Goal: Information Seeking & Learning: Find specific fact

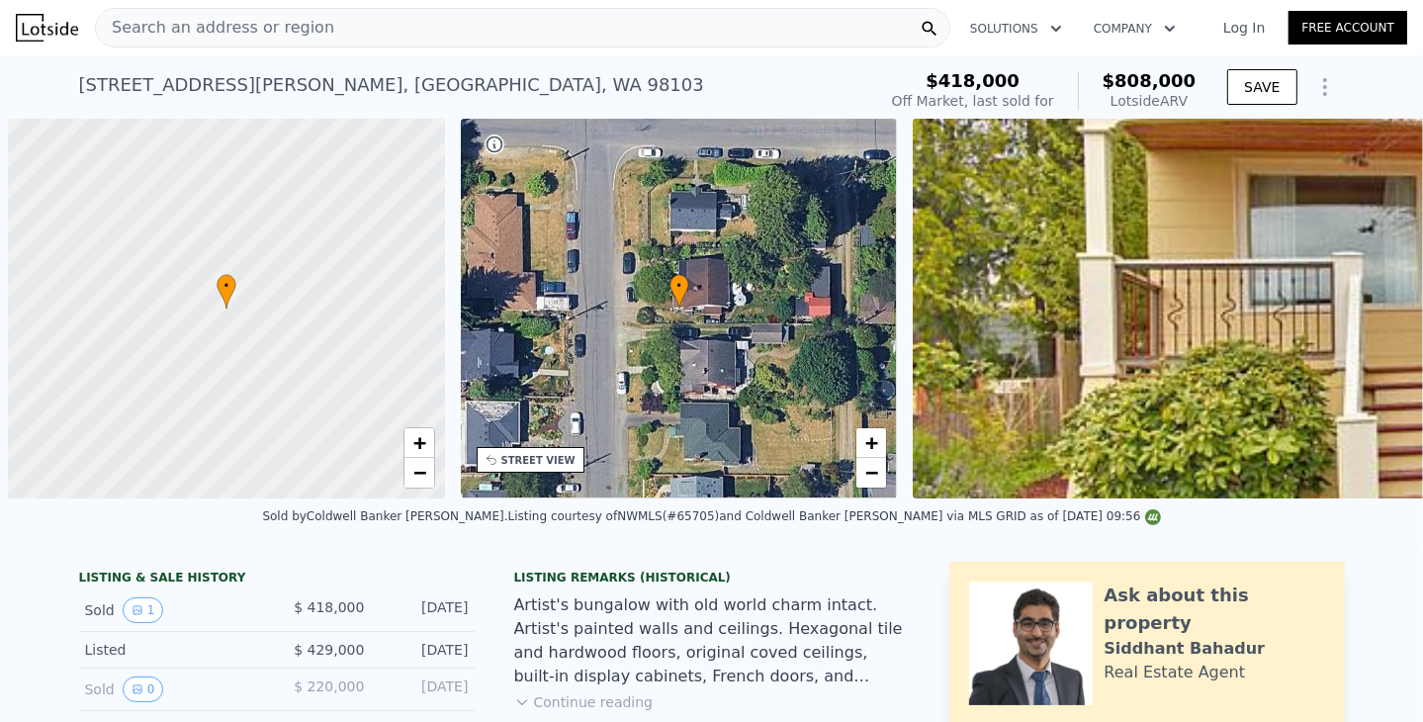
click at [295, 26] on span "Search an address or region" at bounding box center [215, 28] width 238 height 24
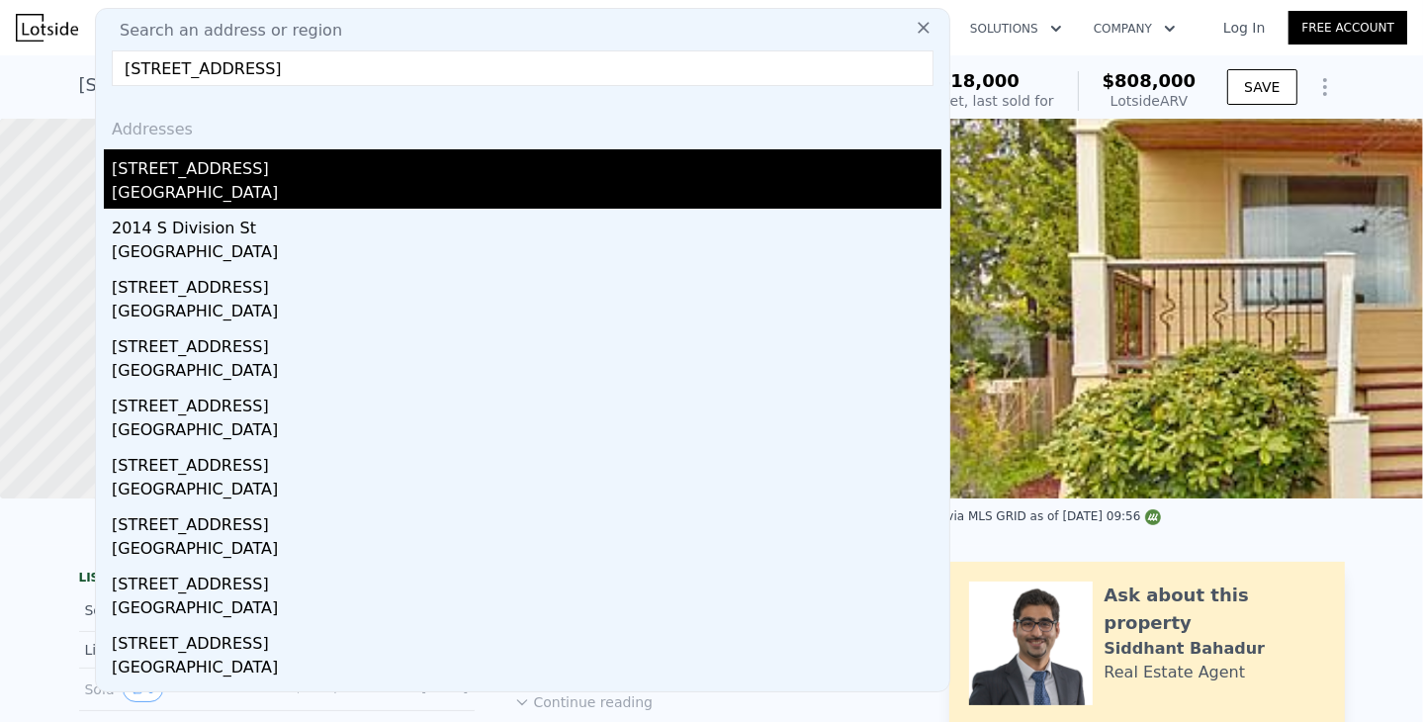
type input "[STREET_ADDRESS]"
click at [136, 181] on div "[GEOGRAPHIC_DATA]" at bounding box center [527, 195] width 830 height 28
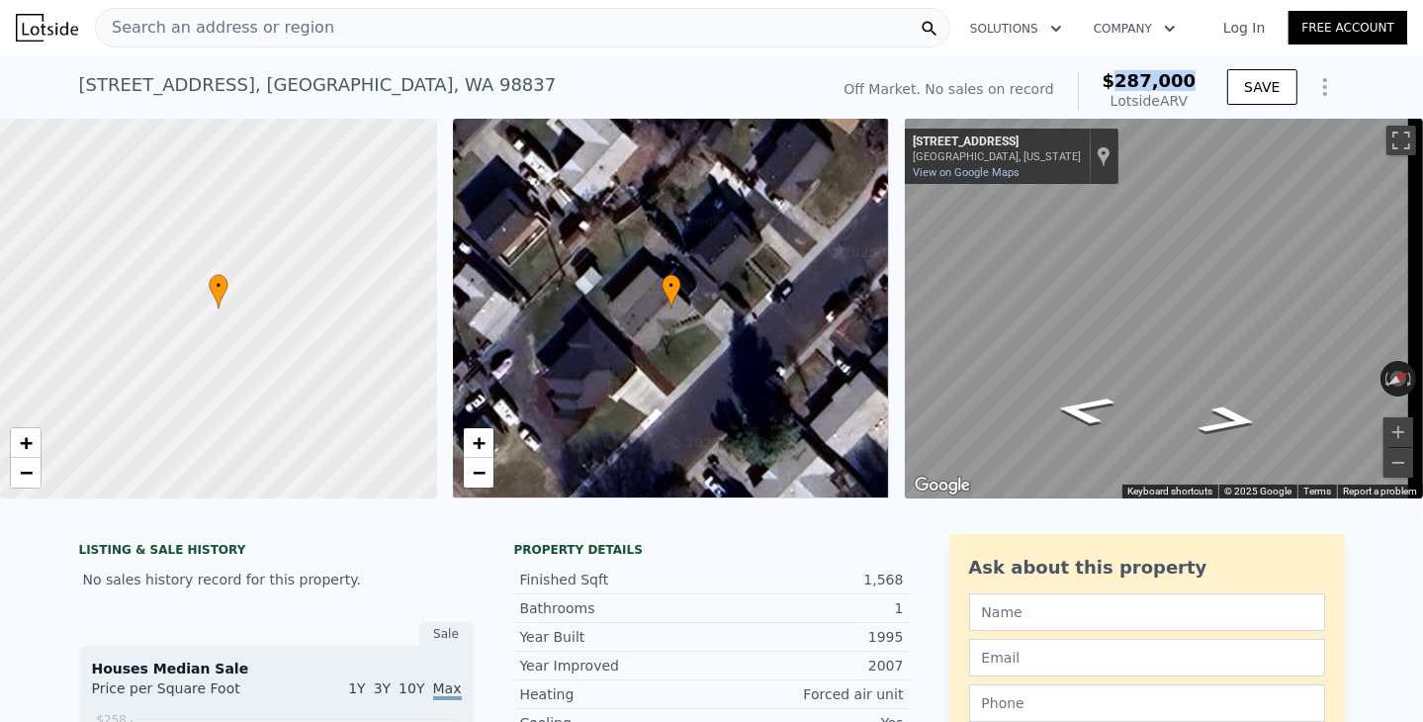
drag, startPoint x: 1130, startPoint y: 84, endPoint x: 1195, endPoint y: 80, distance: 65.4
click at [1195, 80] on div "Off Market. No sales on record $287,000 Lotside ARV" at bounding box center [1019, 90] width 368 height 55
copy span "287,000"
click at [214, 27] on span "Search an address or region" at bounding box center [215, 28] width 238 height 24
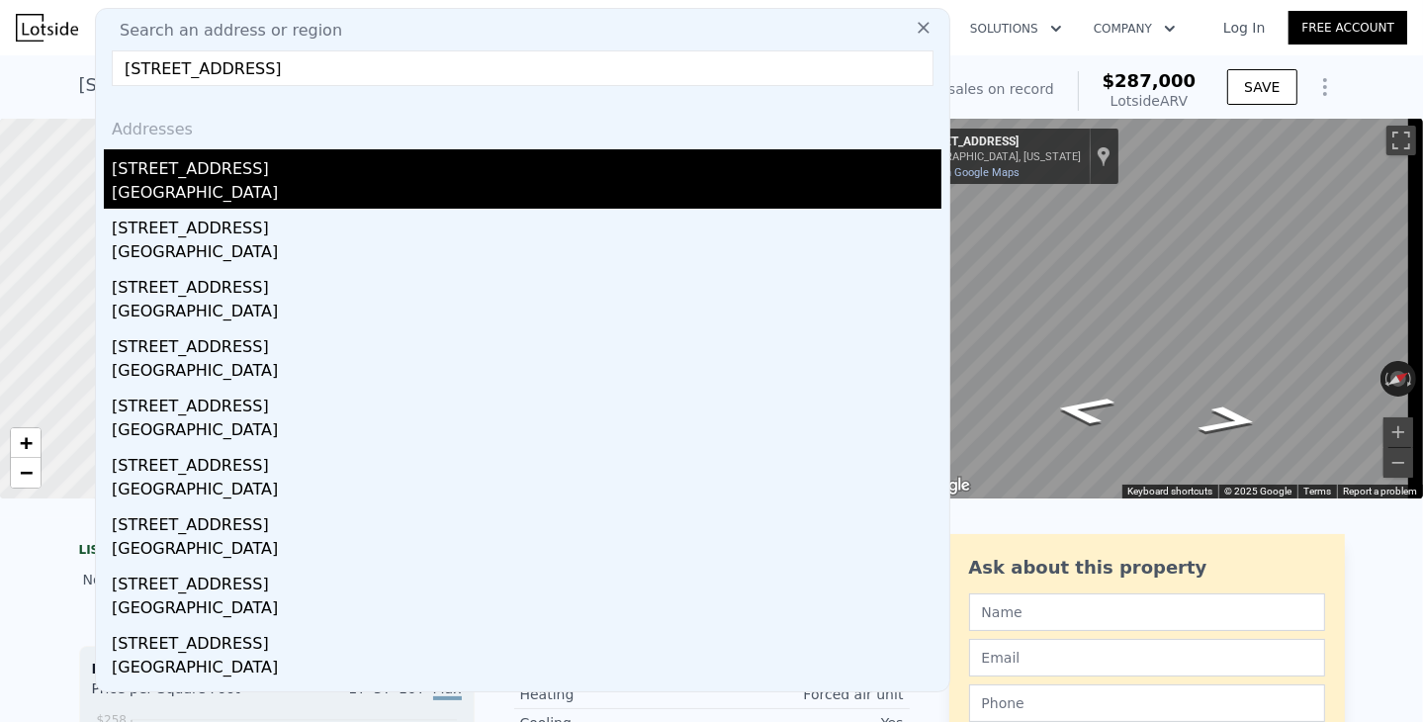
type input "[STREET_ADDRESS]"
click at [130, 204] on div "[GEOGRAPHIC_DATA]" at bounding box center [527, 195] width 830 height 28
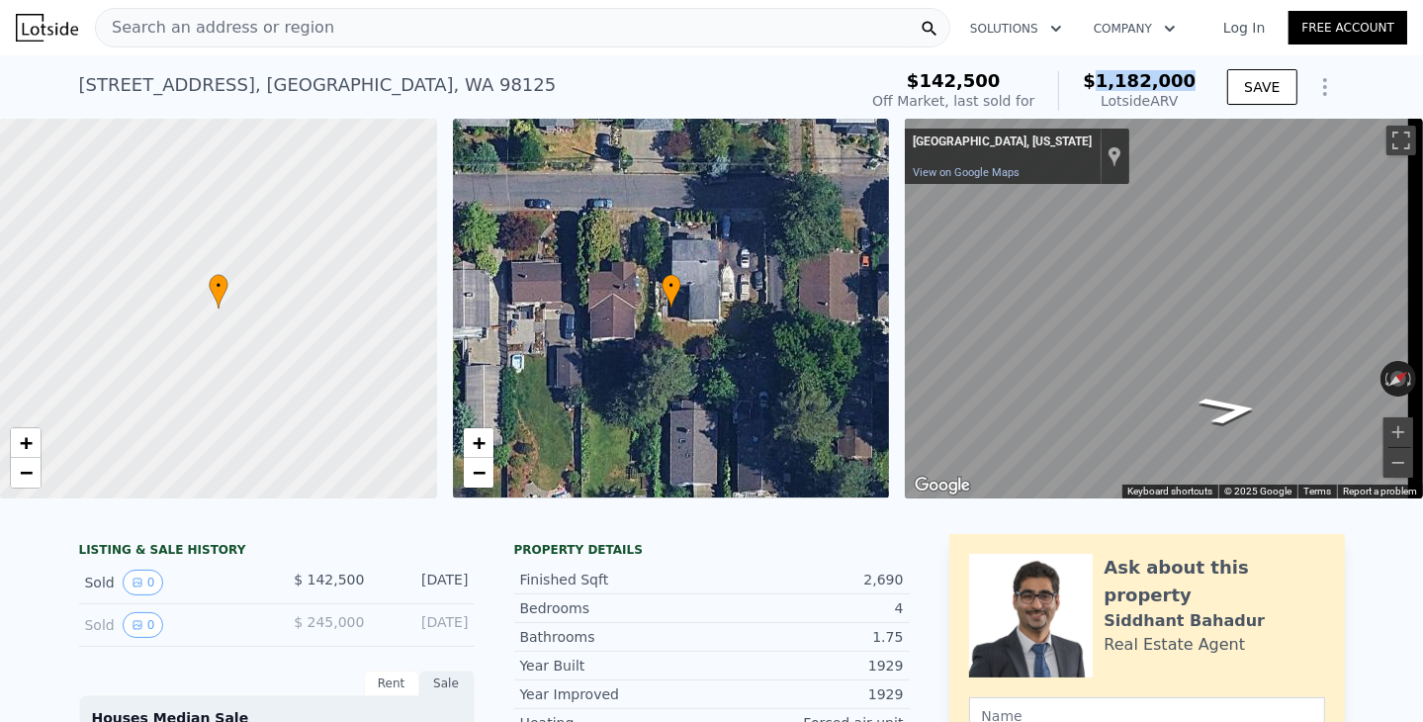
drag, startPoint x: 1116, startPoint y: 84, endPoint x: 1202, endPoint y: 84, distance: 86.0
click at [1202, 84] on div "$142,500 Off Market, last sold for $1,182,000 Lotside ARV SAVE" at bounding box center [1104, 90] width 480 height 55
copy span "1,182,000"
click at [208, 30] on span "Search an address or region" at bounding box center [215, 28] width 238 height 24
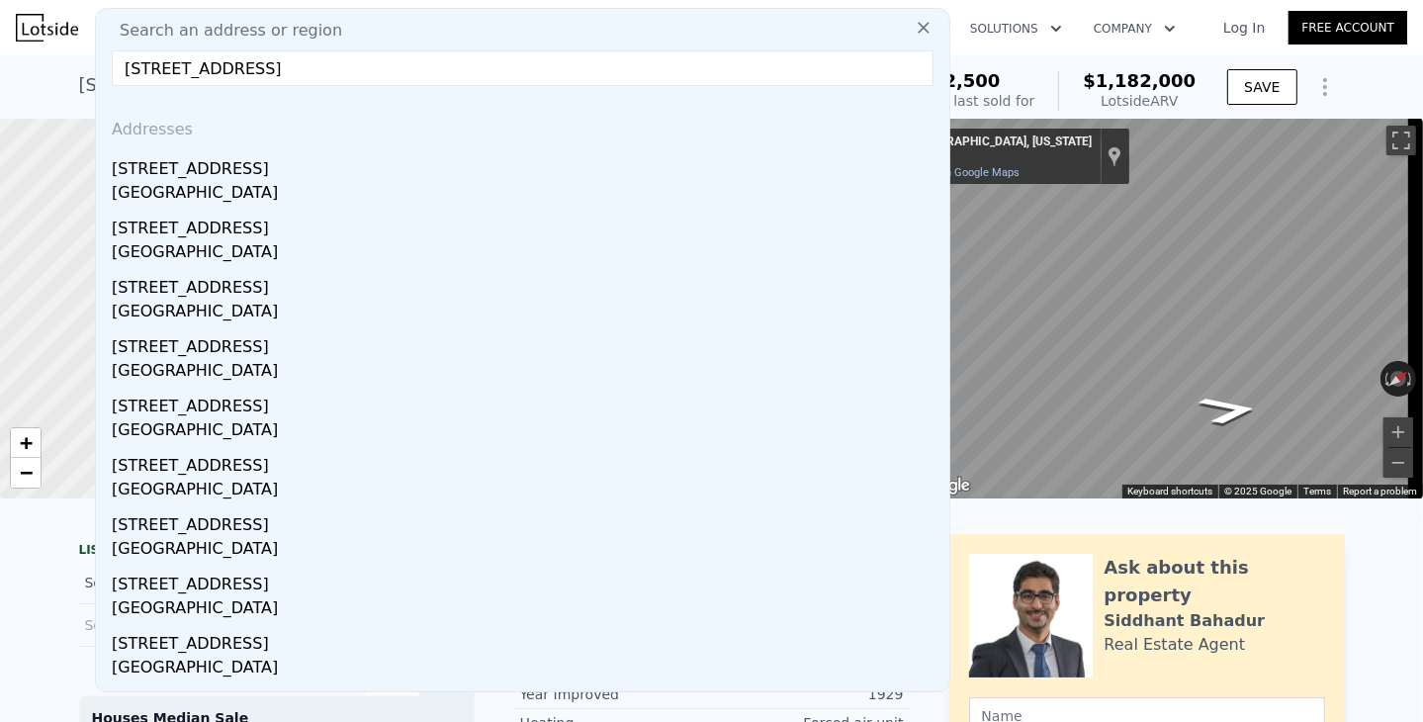
type input "[STREET_ADDRESS]"
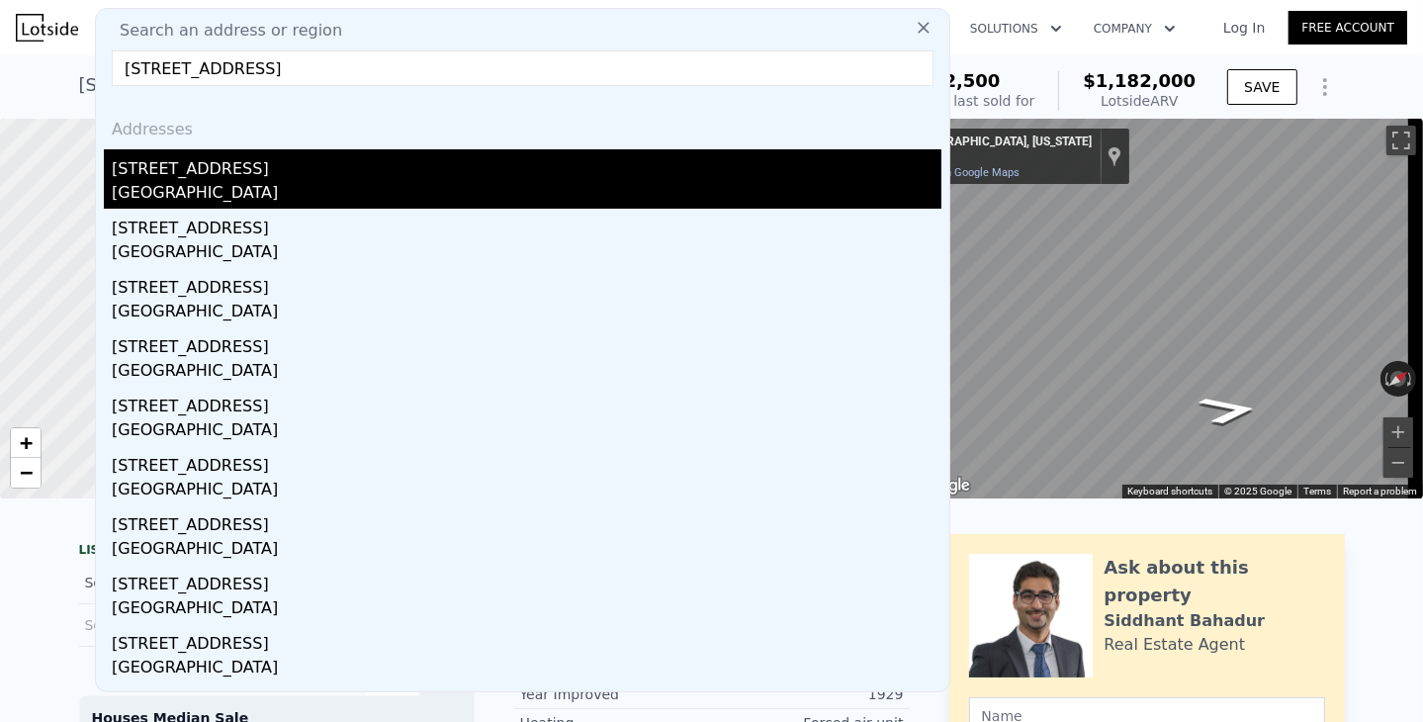
click at [146, 177] on div "[STREET_ADDRESS]" at bounding box center [527, 165] width 830 height 32
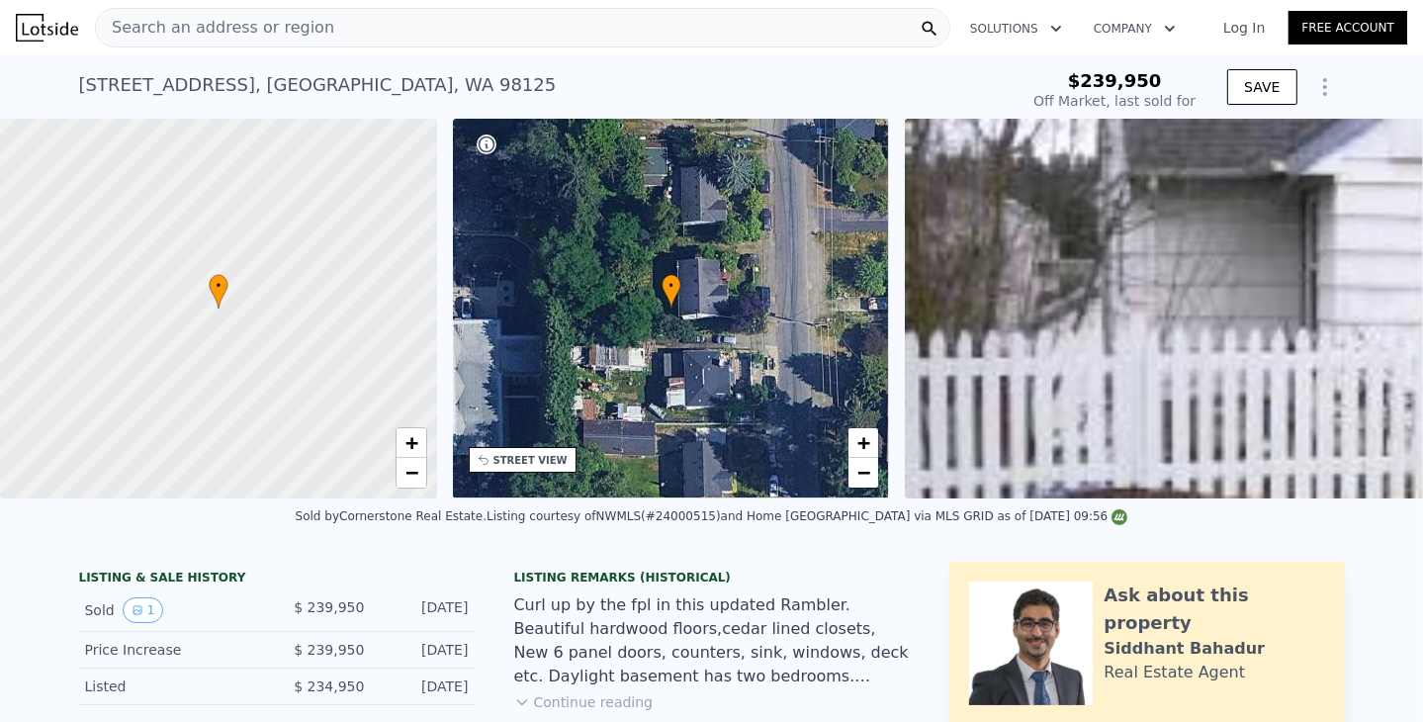
click at [249, 28] on span "Search an address or region" at bounding box center [215, 28] width 238 height 24
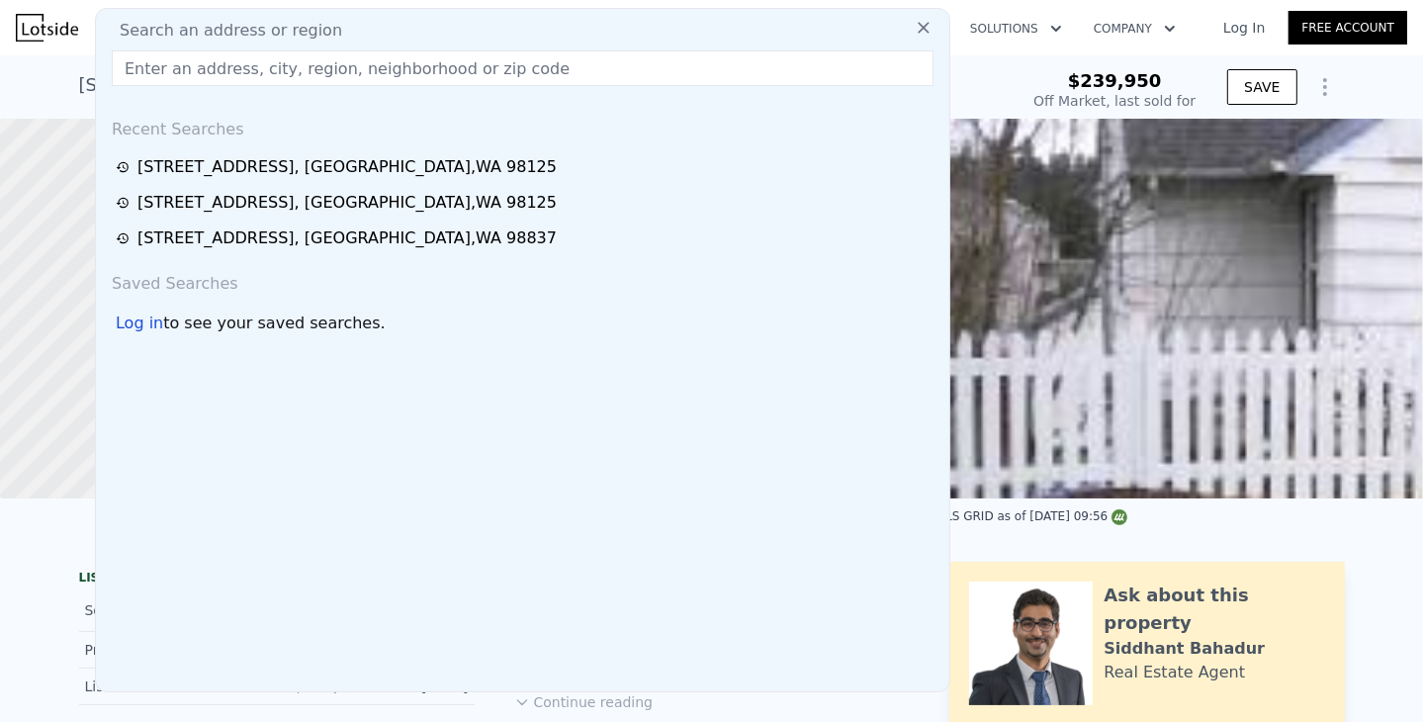
type input "[STREET_ADDRESS]"
type input "$ 640,000"
type input "$ 335,219"
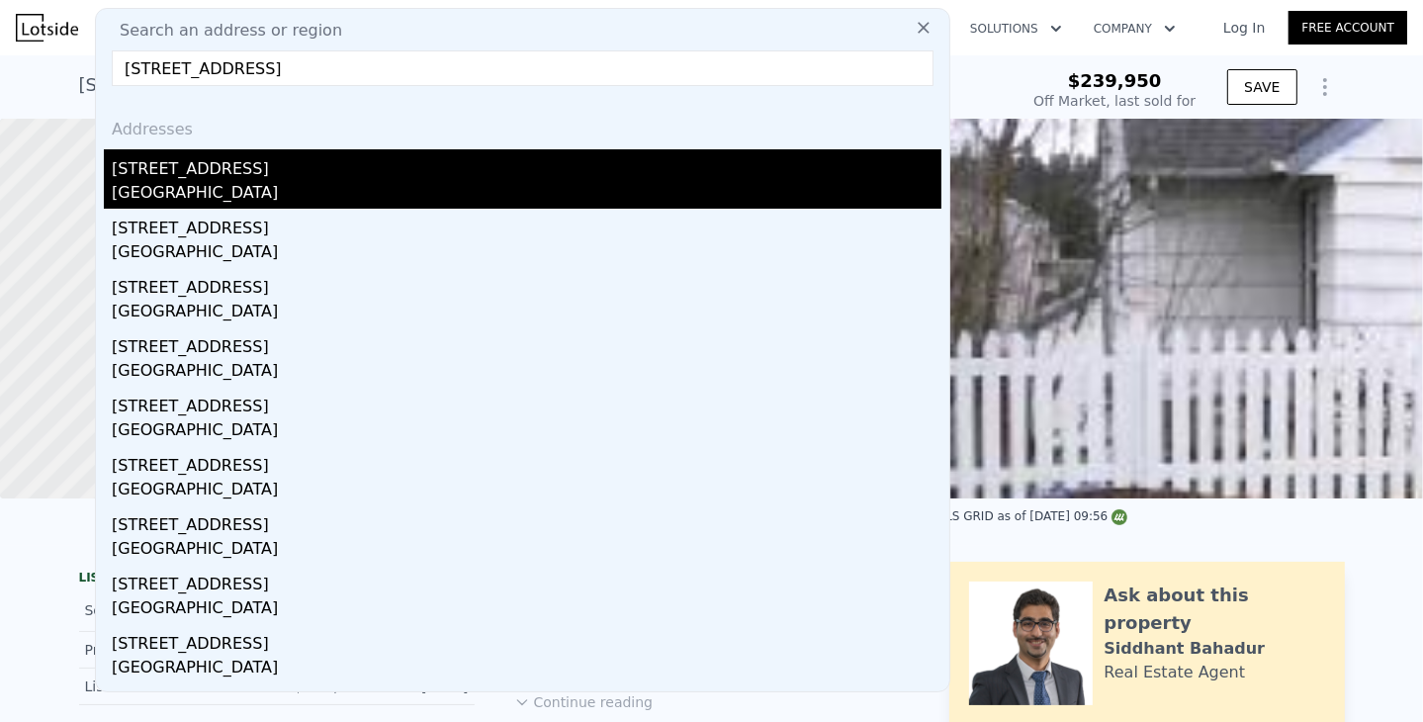
type input "[STREET_ADDRESS]"
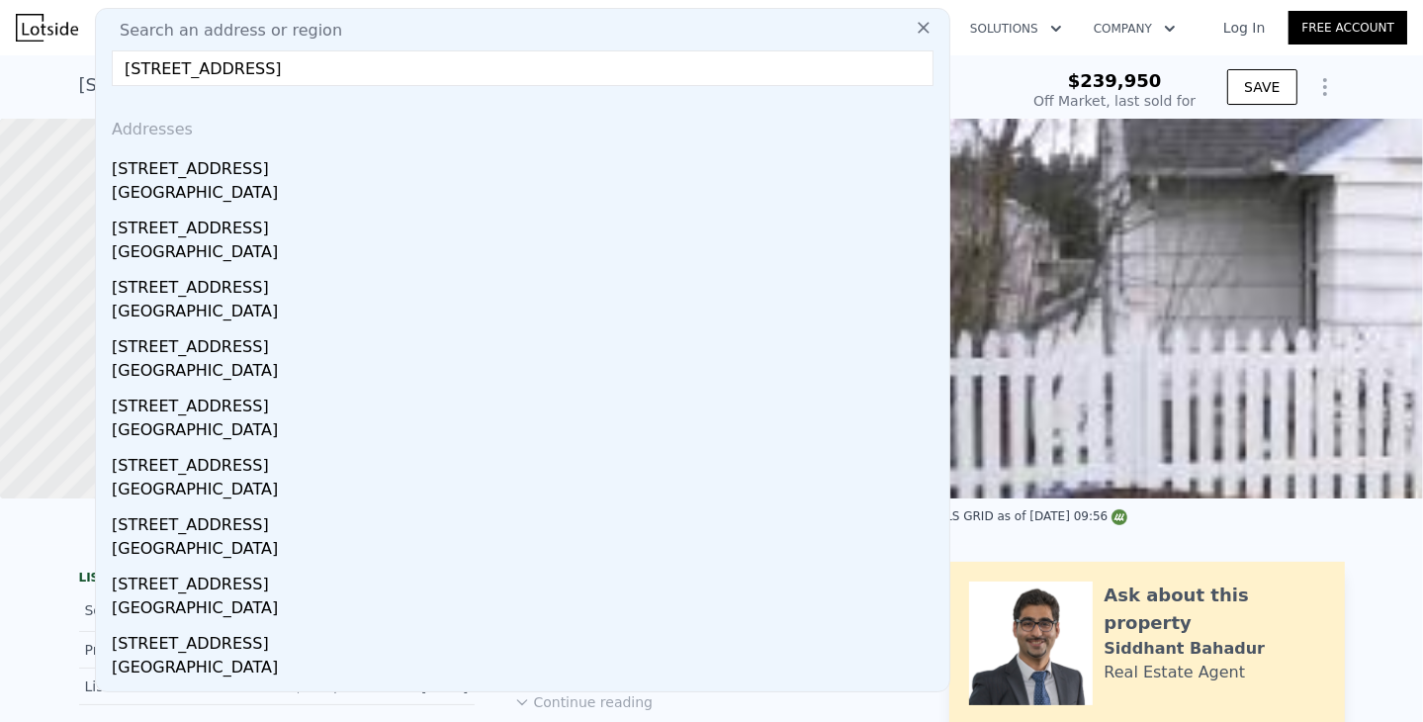
drag, startPoint x: 142, startPoint y: 191, endPoint x: 581, endPoint y: 63, distance: 457.1
click at [138, 191] on div "[GEOGRAPHIC_DATA]" at bounding box center [527, 195] width 830 height 28
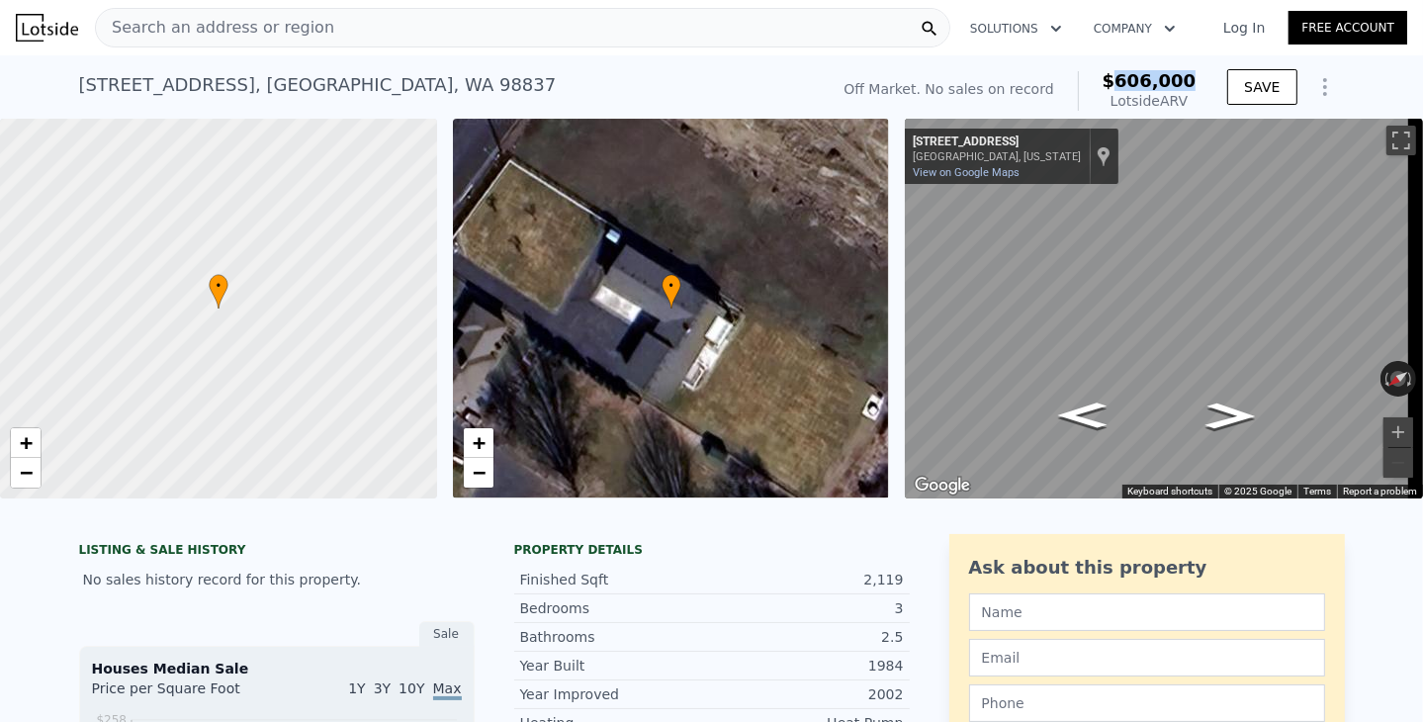
drag, startPoint x: 1128, startPoint y: 84, endPoint x: 1204, endPoint y: 76, distance: 76.5
click at [1206, 76] on div "Off Market. No sales on record $606,000 Lotside ARV SAVE" at bounding box center [1089, 90] width 508 height 55
copy span "606,000"
click at [236, 32] on span "Search an address or region" at bounding box center [215, 28] width 238 height 24
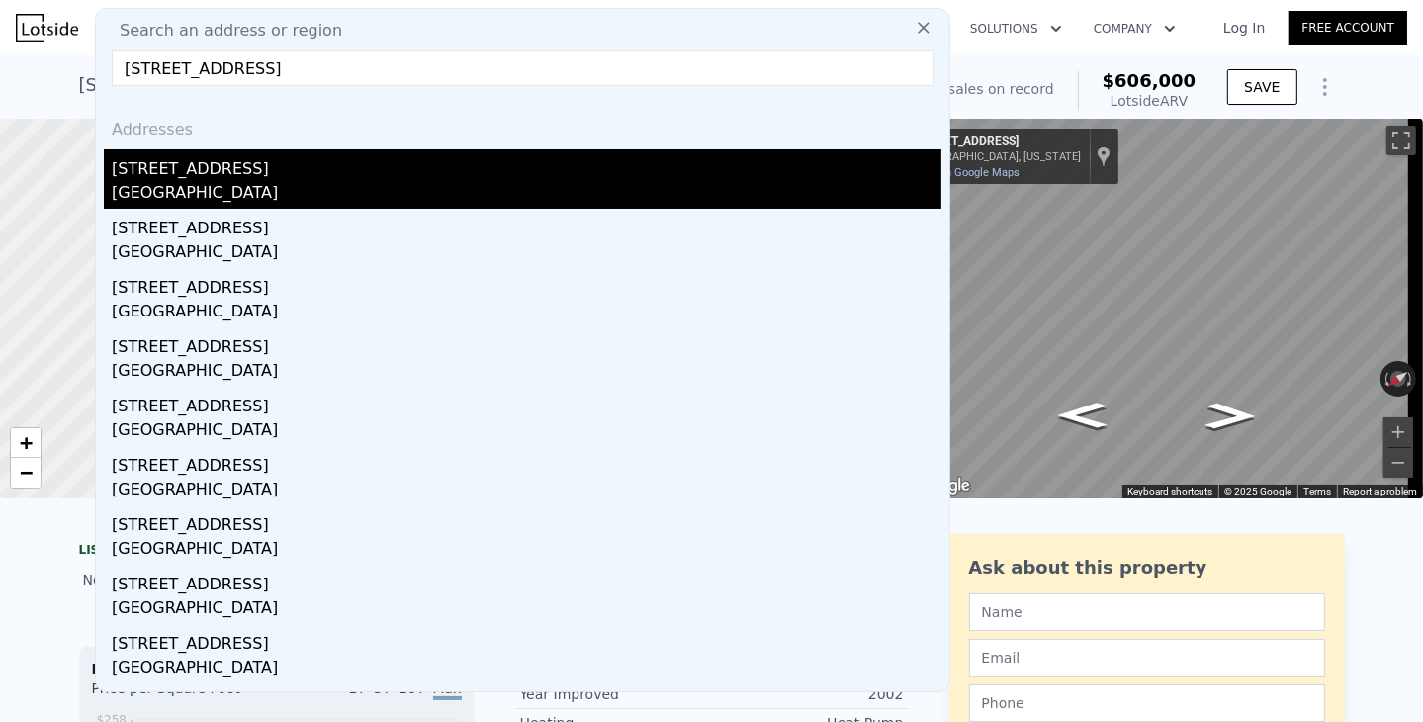
type input "[STREET_ADDRESS]"
click at [140, 203] on div "[GEOGRAPHIC_DATA]" at bounding box center [527, 195] width 830 height 28
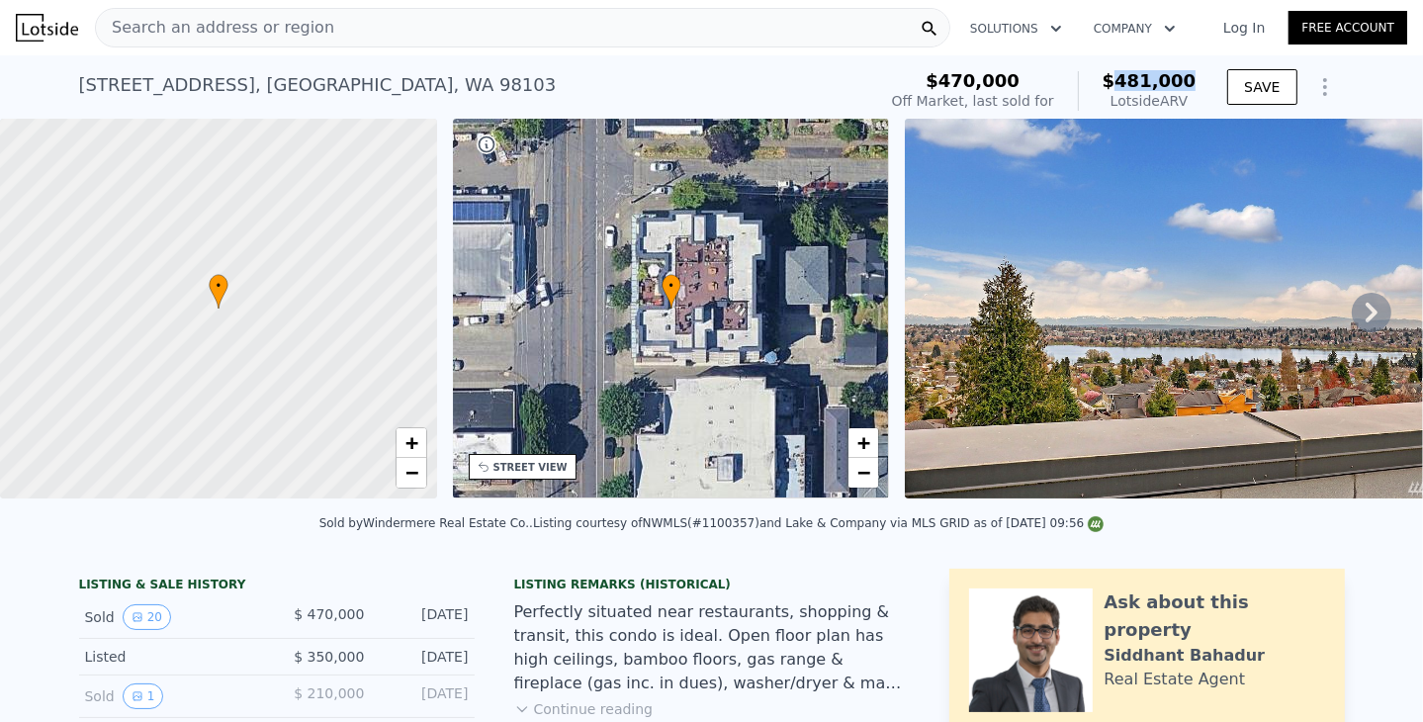
click at [1190, 74] on span "$481,000" at bounding box center [1149, 80] width 94 height 21
copy span "481,000"
click at [360, 40] on div "Search an address or region" at bounding box center [522, 28] width 855 height 40
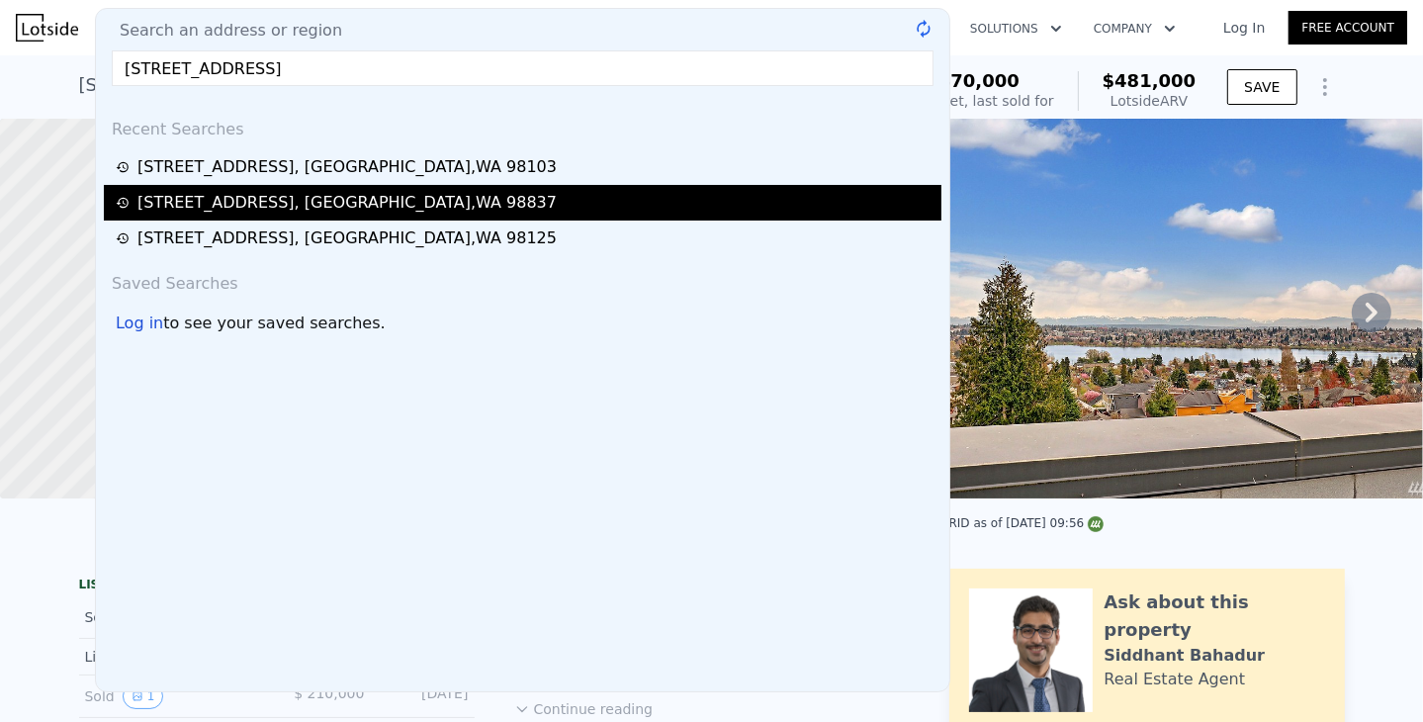
type input "[STREET_ADDRESS]"
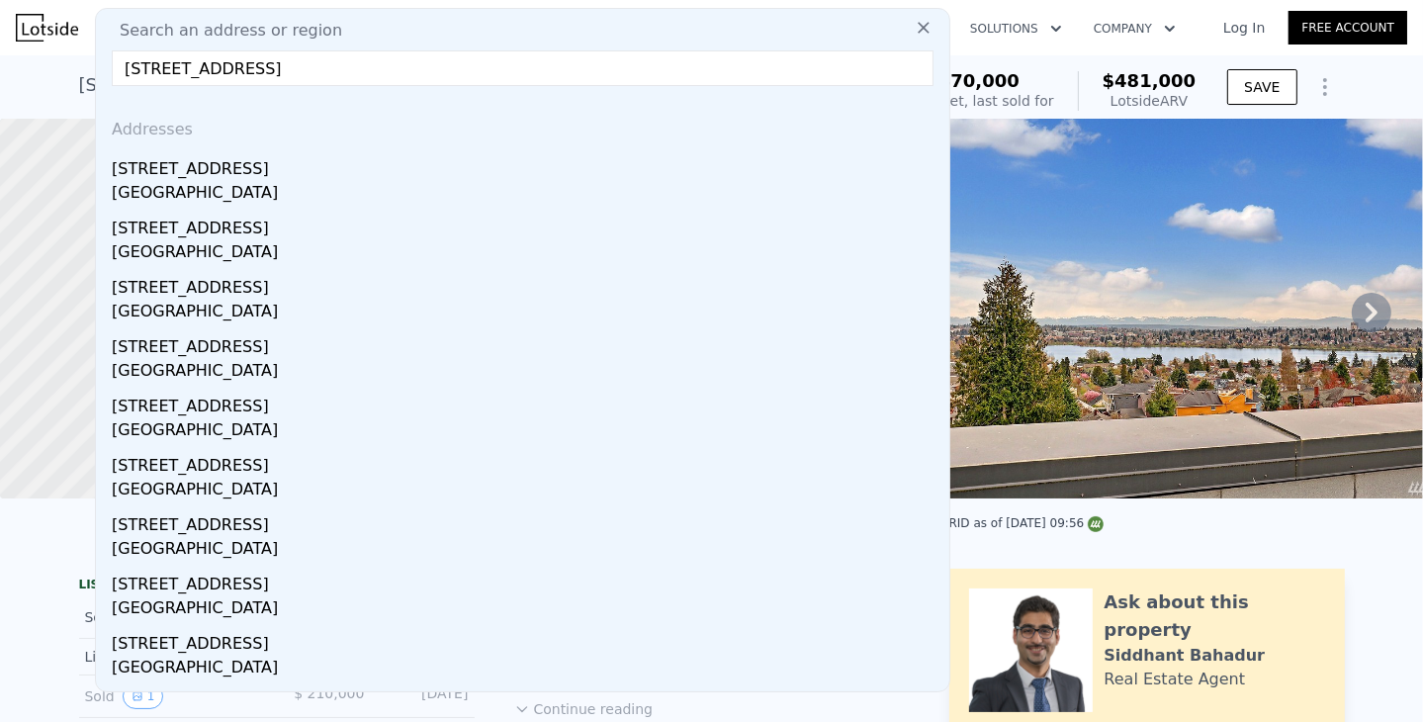
click at [168, 194] on div "[GEOGRAPHIC_DATA]" at bounding box center [527, 195] width 830 height 28
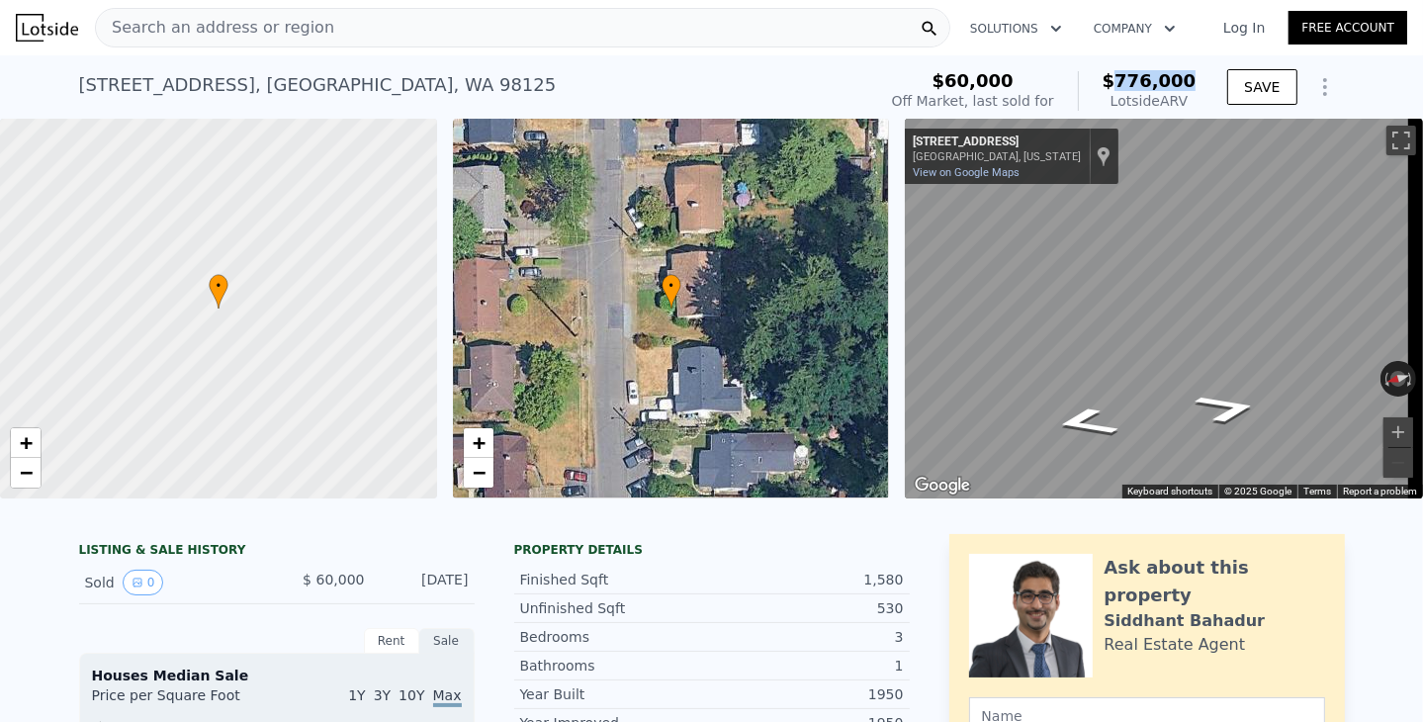
click at [1194, 72] on div "$60,000 Off Market, last sold for $776,000 Lotside ARV" at bounding box center [1044, 90] width 320 height 55
copy span "776,000"
click at [214, 16] on span "Search an address or region" at bounding box center [215, 28] width 238 height 24
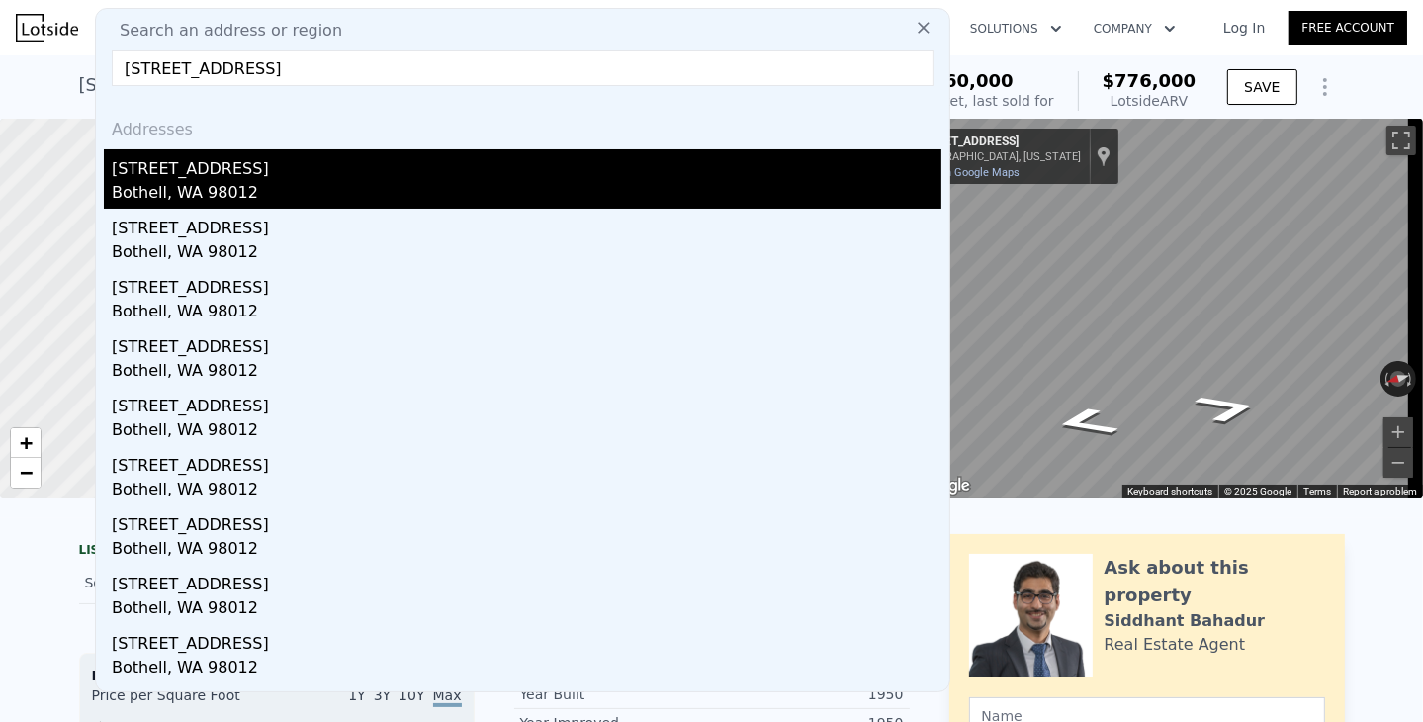
type input "[STREET_ADDRESS]"
click at [173, 168] on div "[STREET_ADDRESS]" at bounding box center [527, 165] width 830 height 32
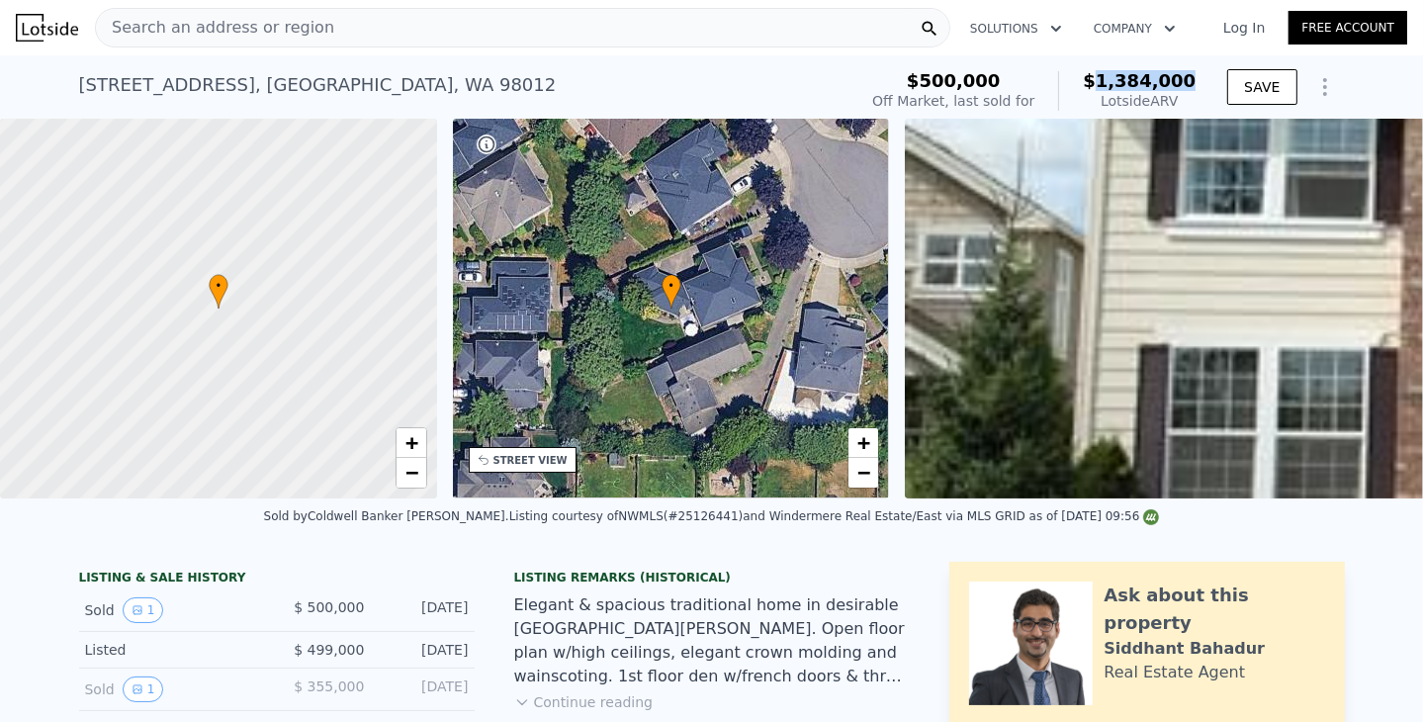
drag, startPoint x: 1114, startPoint y: 78, endPoint x: 1197, endPoint y: 76, distance: 83.1
click at [1197, 76] on div "$500,000 Off Market, last sold for $1,384,000 Lotside ARV" at bounding box center [1033, 90] width 339 height 55
copy span "1,384,000"
click at [178, 12] on div "Search an address or region" at bounding box center [215, 28] width 238 height 38
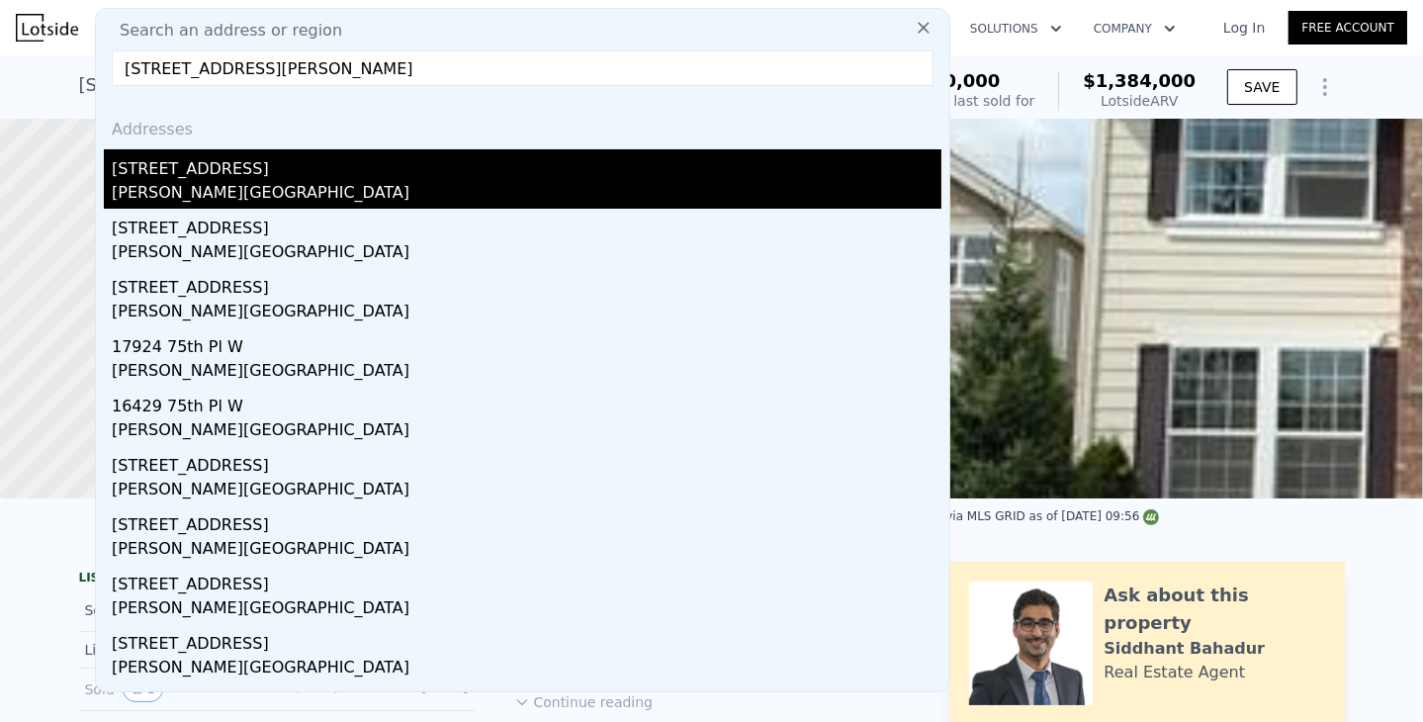
type input "[STREET_ADDRESS][PERSON_NAME]"
click at [134, 169] on div "[STREET_ADDRESS]" at bounding box center [527, 165] width 830 height 32
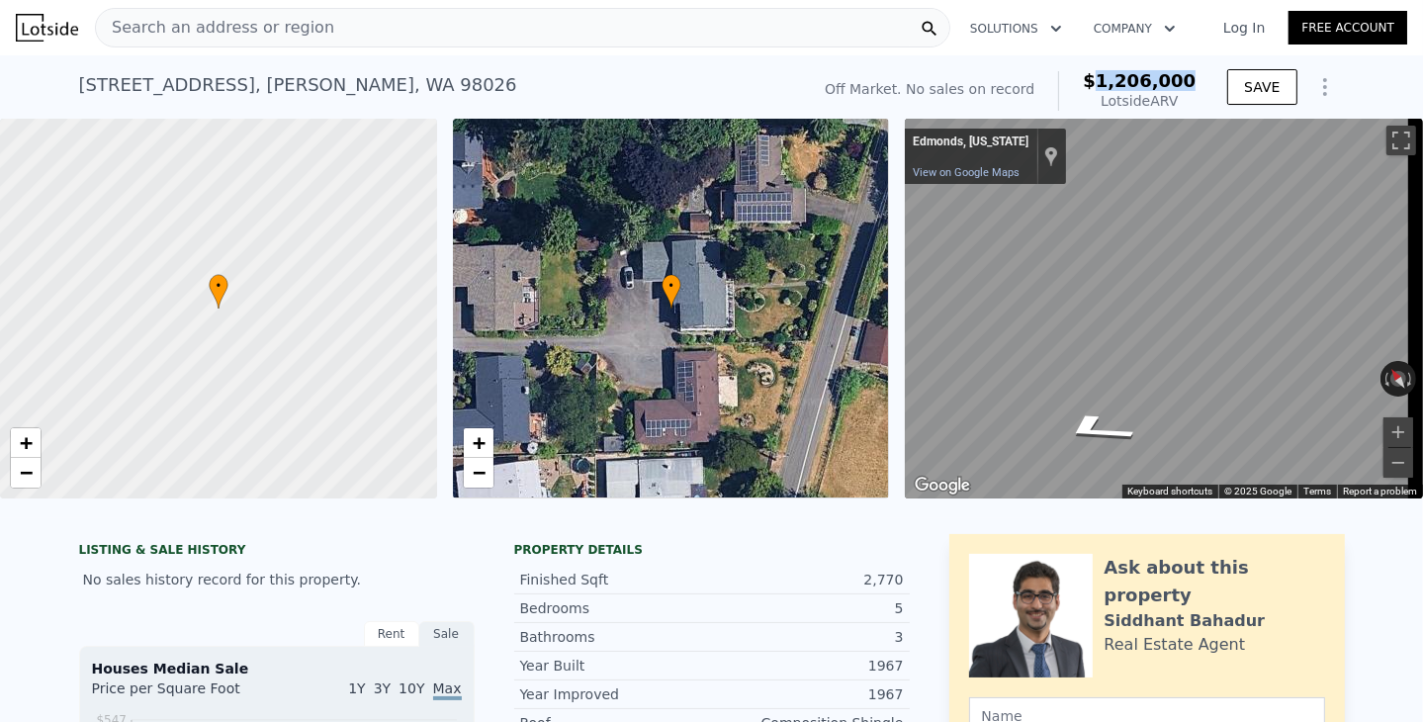
drag, startPoint x: 1112, startPoint y: 79, endPoint x: 1192, endPoint y: 79, distance: 80.1
click at [1192, 79] on span "$1,206,000" at bounding box center [1139, 80] width 113 height 21
copy span "1,206,000"
click at [210, 25] on span "Search an address or region" at bounding box center [215, 28] width 238 height 24
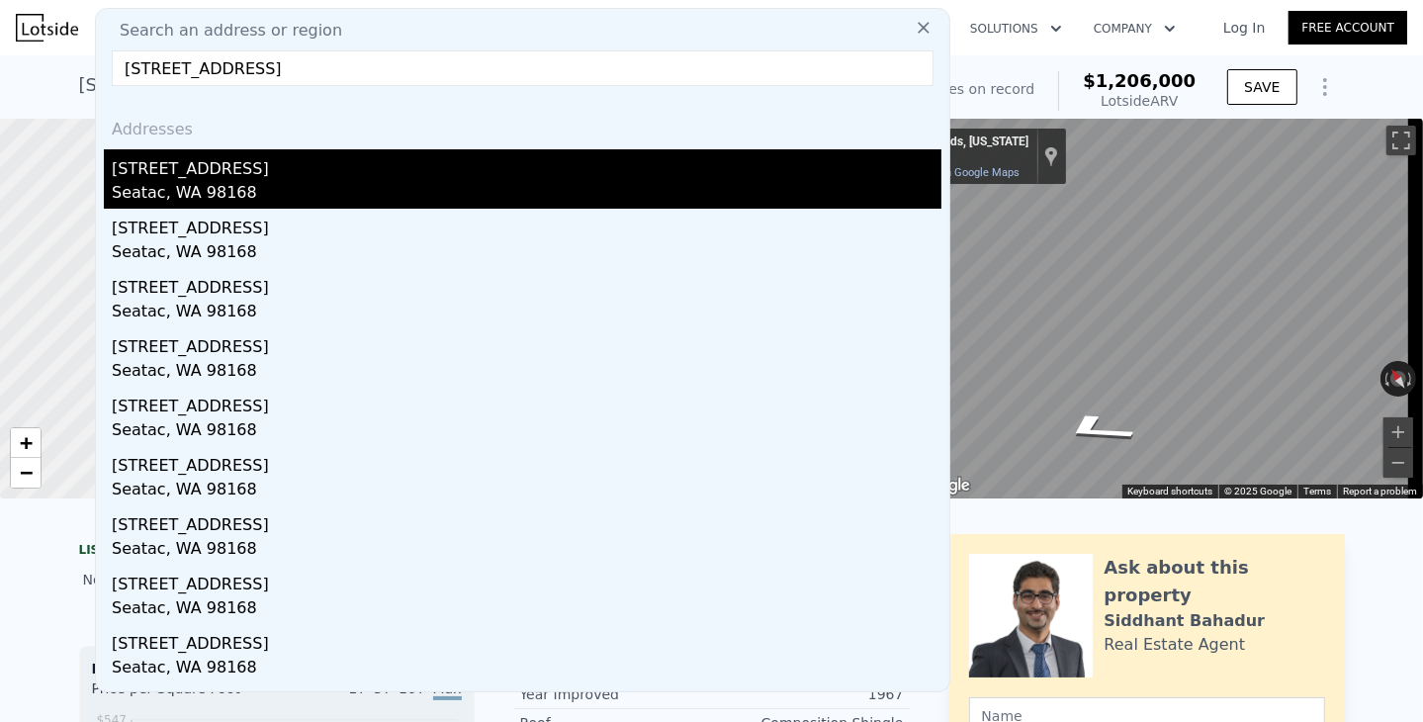
type input "[STREET_ADDRESS]"
click at [153, 182] on div "Seatac, WA 98168" at bounding box center [527, 195] width 830 height 28
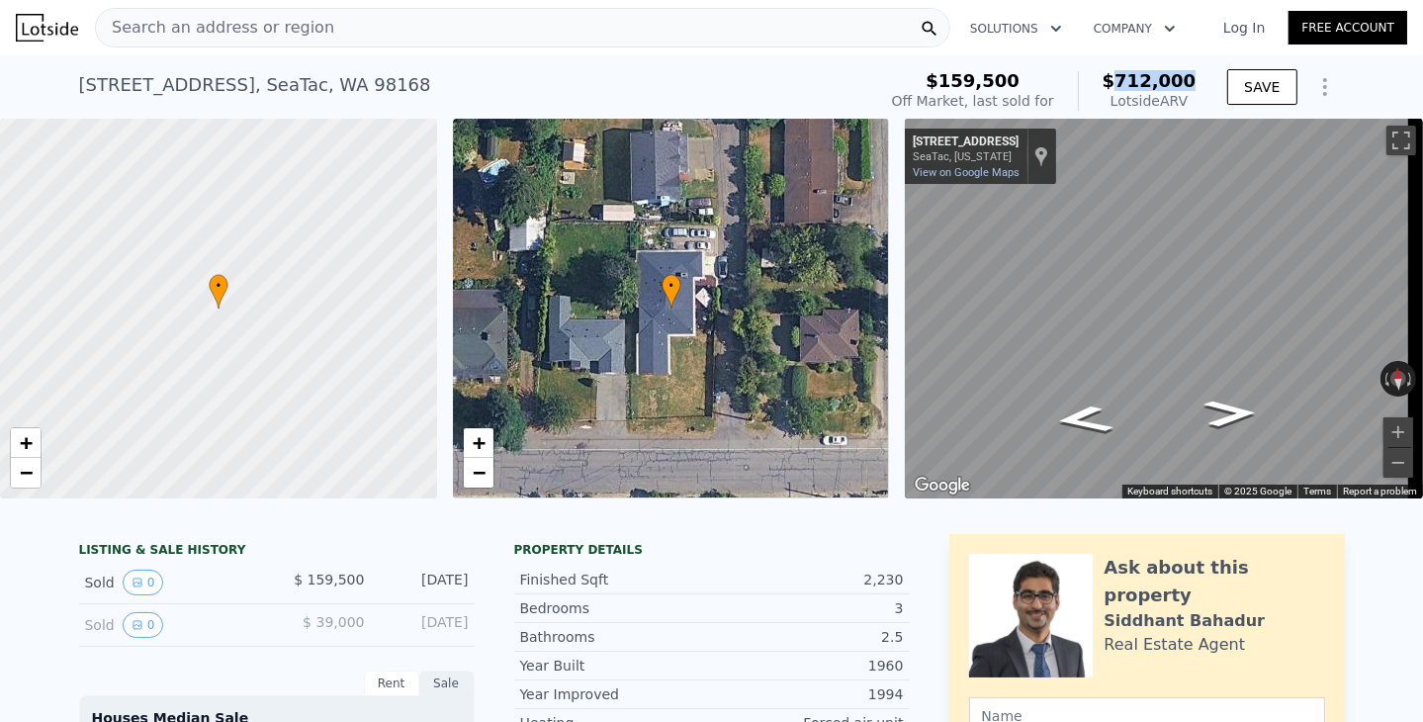
drag, startPoint x: 1127, startPoint y: 74, endPoint x: 1201, endPoint y: 87, distance: 75.3
click at [1201, 87] on div "$159,500 Off Market, last sold for $712,000 Lotside ARV SAVE" at bounding box center [1114, 90] width 461 height 55
copy span "712,000"
